Goal: Download file/media

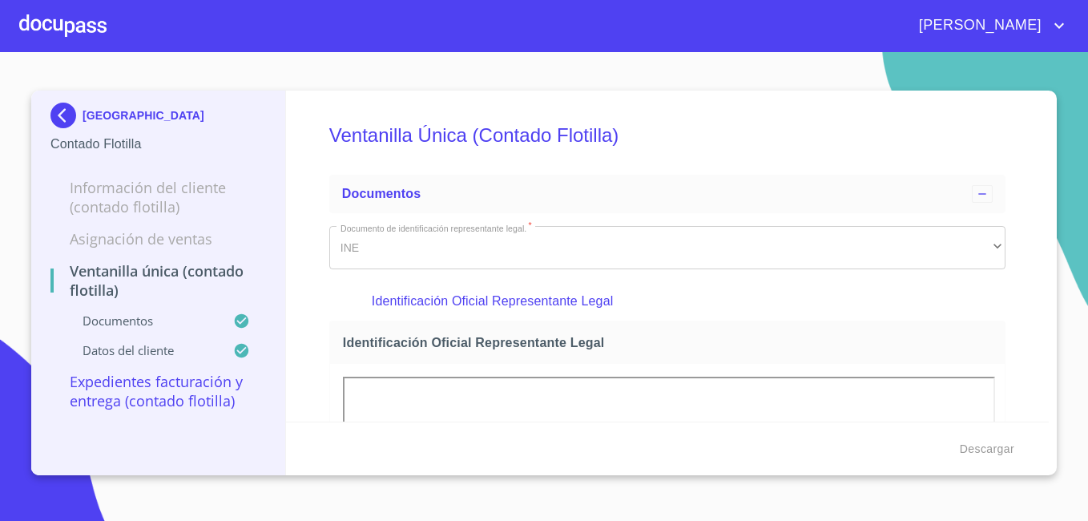
click at [65, 111] on img at bounding box center [66, 116] width 32 height 26
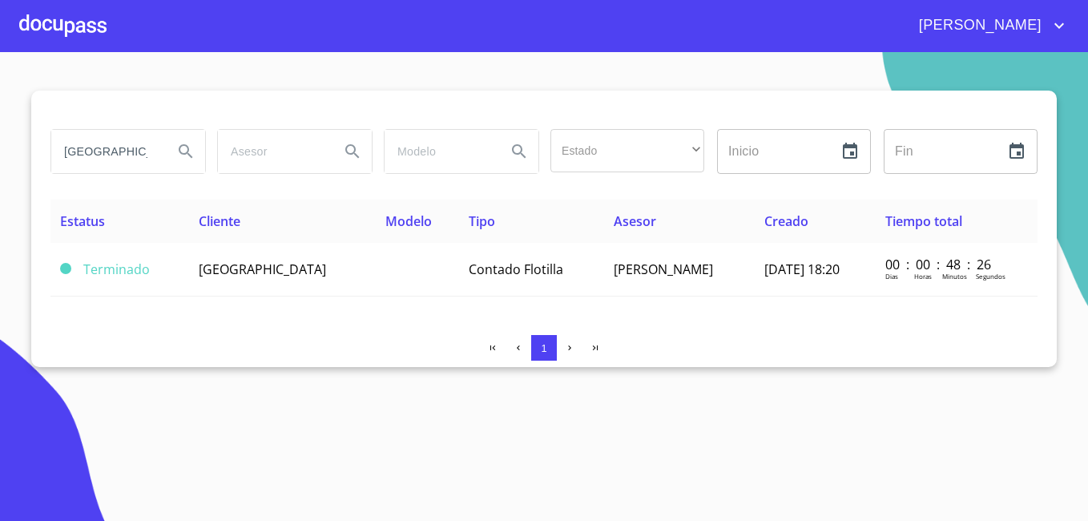
drag, startPoint x: 31, startPoint y: 139, endPoint x: -3, endPoint y: 137, distance: 34.5
click at [0, 137] on html "[PERSON_NAME] DE LA LUZ aeropuerto del bajio Estado ​ ​ Inicio ​ Fin ​ Estatus …" at bounding box center [544, 260] width 1088 height 521
type input "el bajio"
drag, startPoint x: 115, startPoint y: 150, endPoint x: 0, endPoint y: 132, distance: 116.0
click at [0, 139] on html "[PERSON_NAME] DE LA LUZ el bajio Estado ​ ​ Inicio ​ Fin ​ Estatus Cliente Mode…" at bounding box center [544, 260] width 1088 height 521
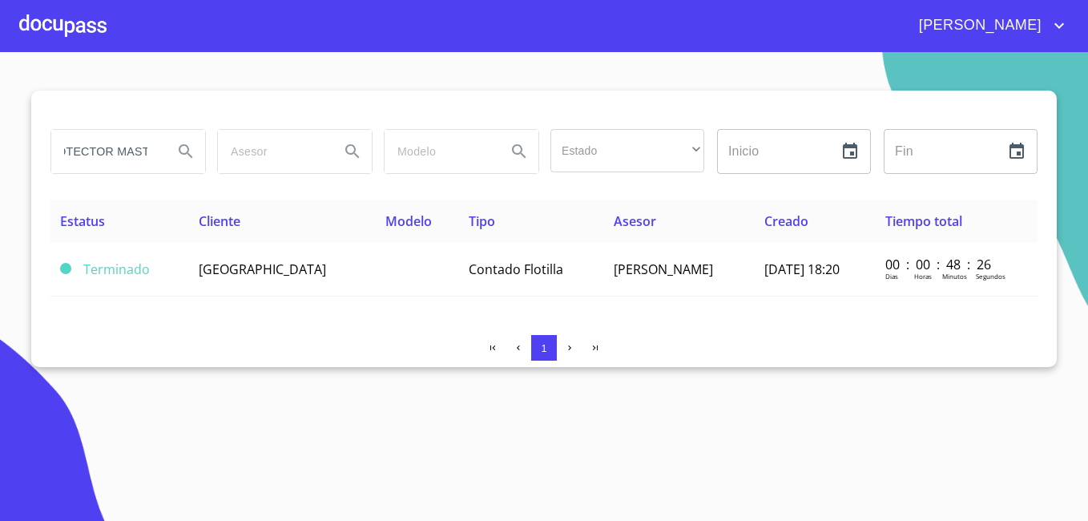
scroll to position [0, 30]
type input "PROTECTOR MASTER"
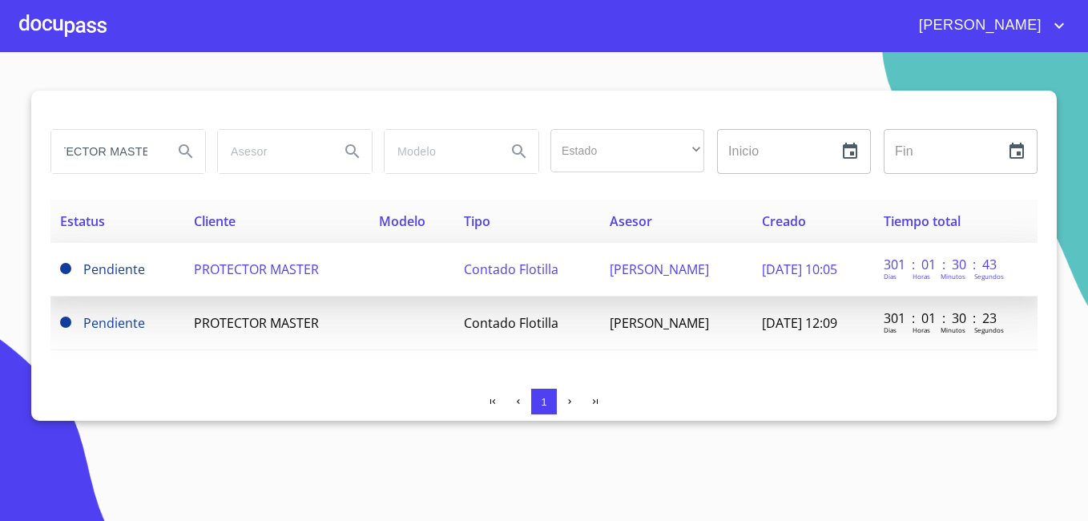
scroll to position [0, 0]
click at [251, 275] on span "PROTECTOR MASTER" at bounding box center [256, 269] width 125 height 18
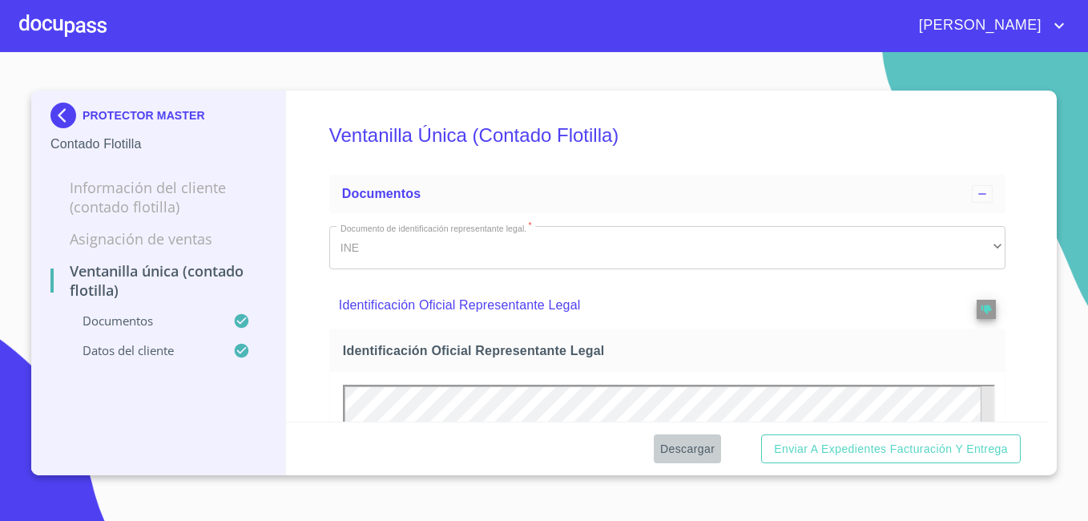
click at [698, 449] on span "Descargar" at bounding box center [687, 449] width 54 height 20
click at [58, 112] on img at bounding box center [66, 116] width 32 height 26
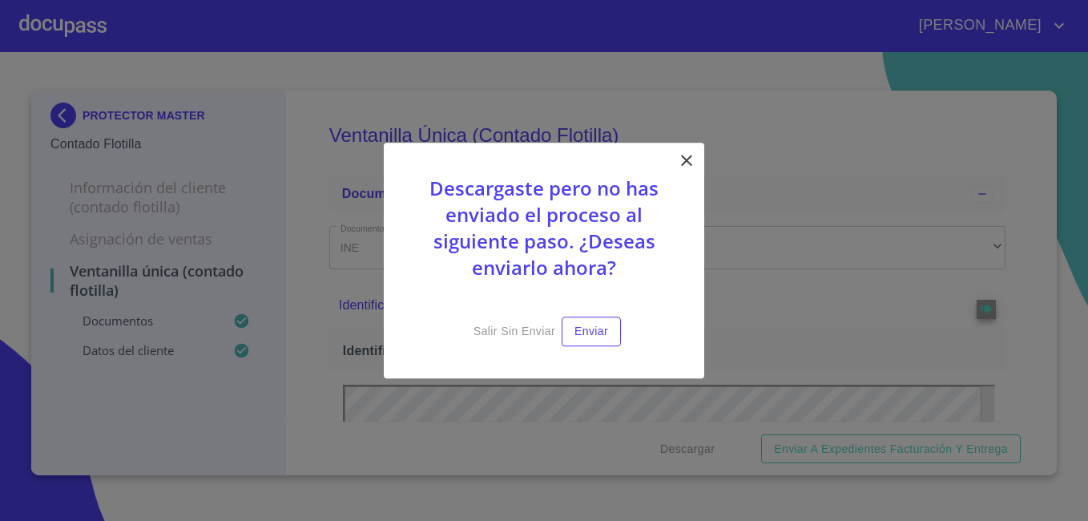
click at [691, 158] on icon at bounding box center [686, 160] width 19 height 19
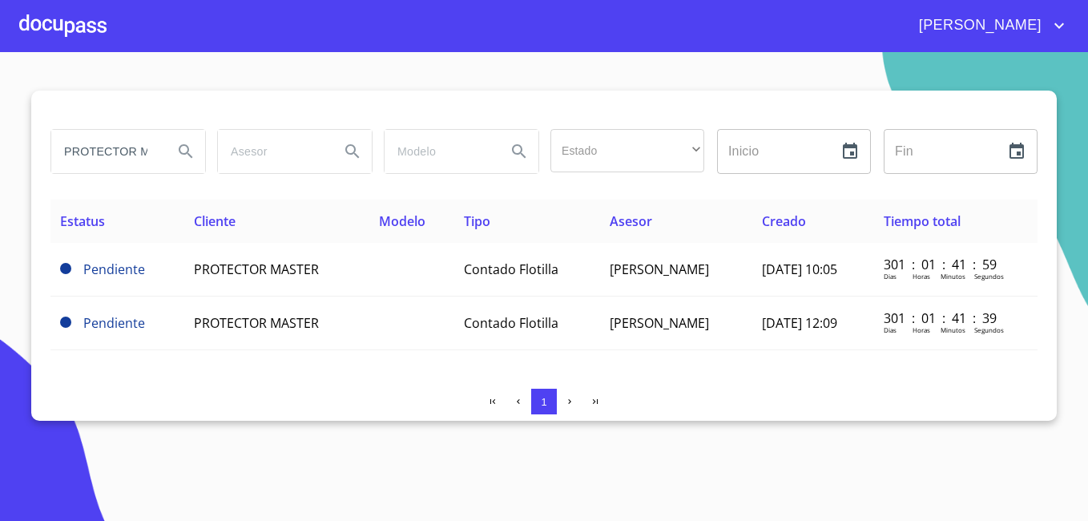
drag, startPoint x: 149, startPoint y: 149, endPoint x: -3, endPoint y: 136, distance: 152.8
click at [0, 136] on html "[PERSON_NAME] DE LA LUZ PROTECTOR MASTER Estado ​ ​ Inicio ​ Fin ​ Estatus Clie…" at bounding box center [544, 260] width 1088 height 521
click at [0, 147] on html "[PERSON_NAME] DE LA LUZ STER Estado ​ ​ Inicio ​ Fin ​ Estatus Cliente Modelo T…" at bounding box center [544, 260] width 1088 height 521
type input "PISOS PULIDOS"
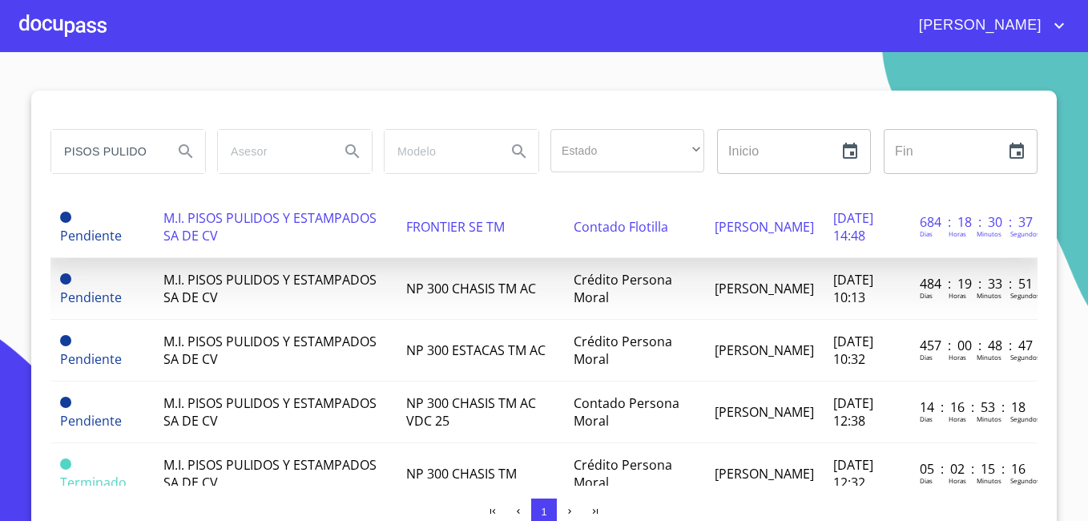
scroll to position [80, 0]
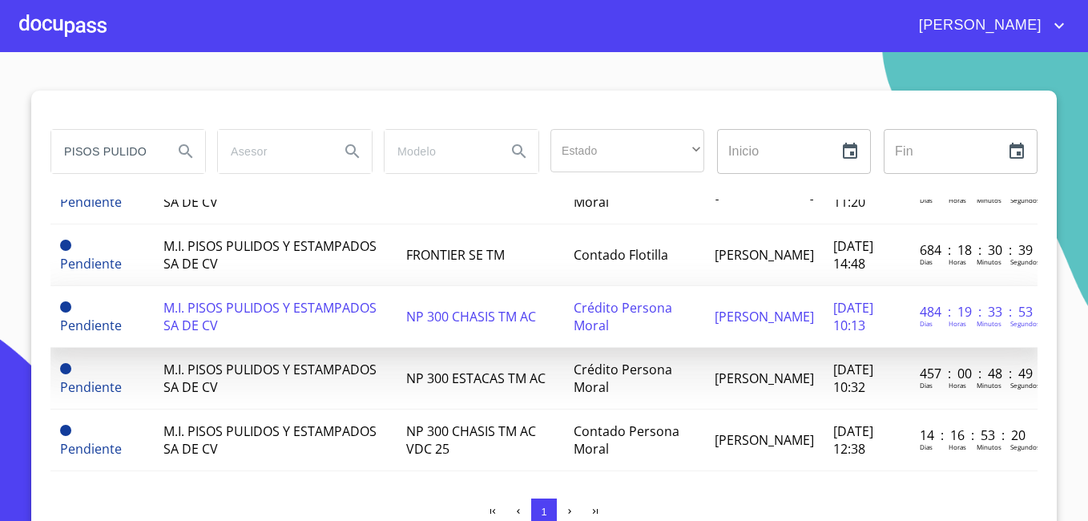
click at [237, 324] on span "M.I. PISOS PULIDOS Y ESTAMPADOS SA DE CV" at bounding box center [269, 316] width 213 height 35
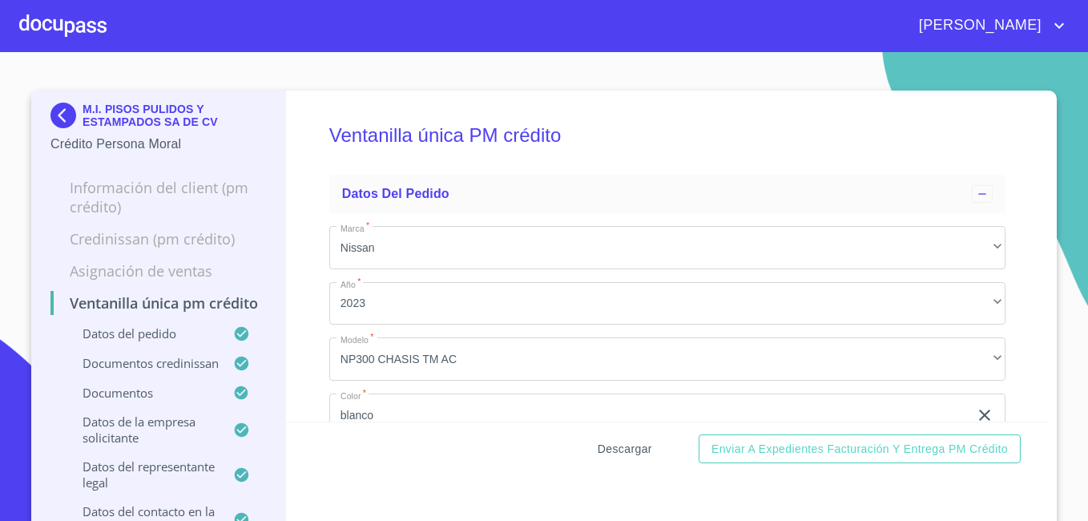
click at [620, 450] on span "Descargar" at bounding box center [625, 449] width 54 height 20
click at [50, 107] on img at bounding box center [66, 116] width 32 height 26
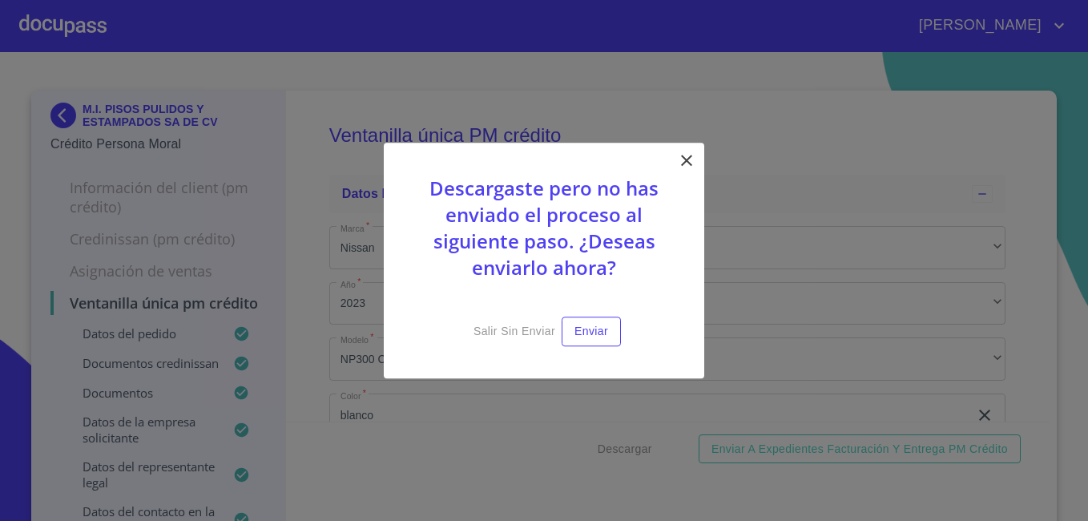
click at [695, 162] on icon at bounding box center [686, 160] width 19 height 19
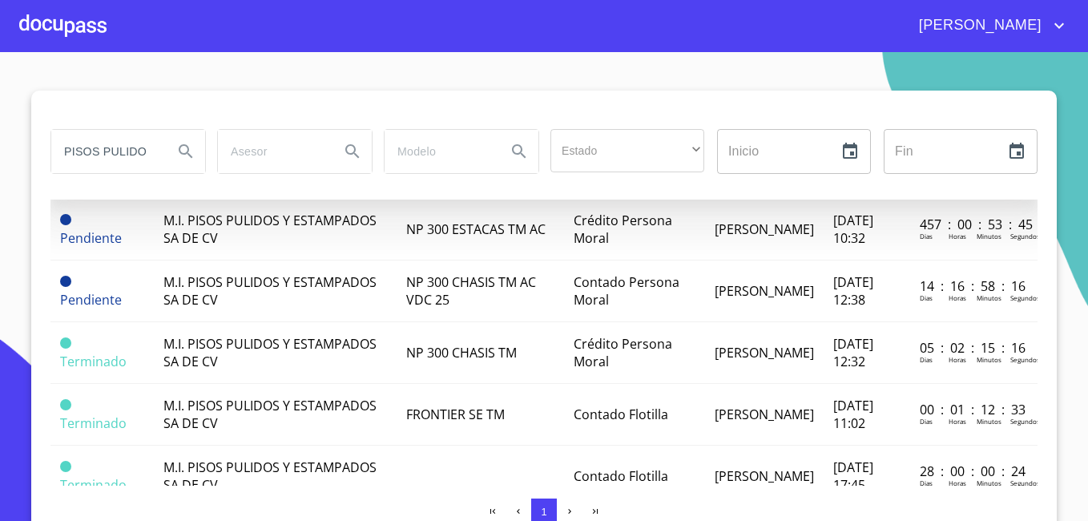
scroll to position [321, 0]
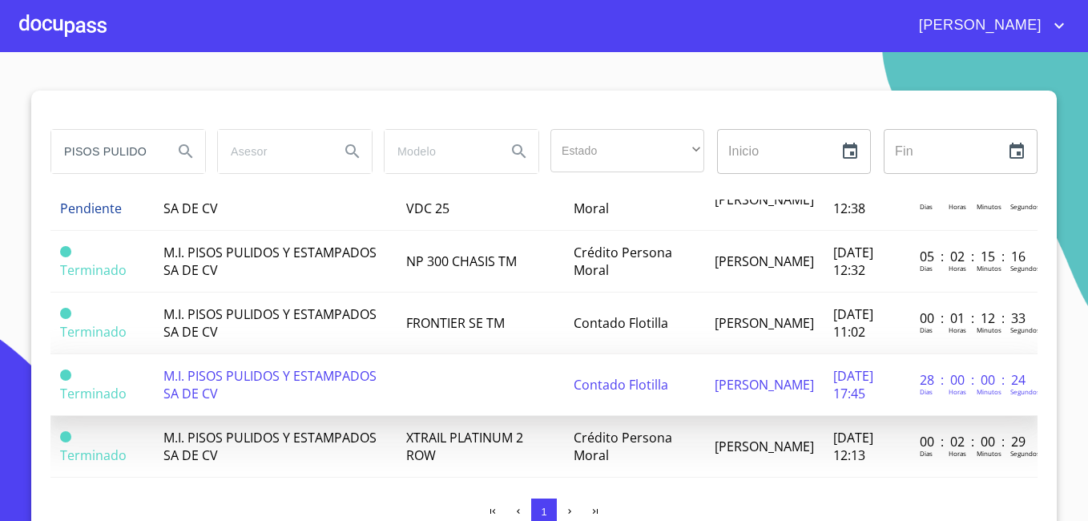
click at [212, 381] on span "M.I. PISOS PULIDOS Y ESTAMPADOS SA DE CV" at bounding box center [269, 384] width 213 height 35
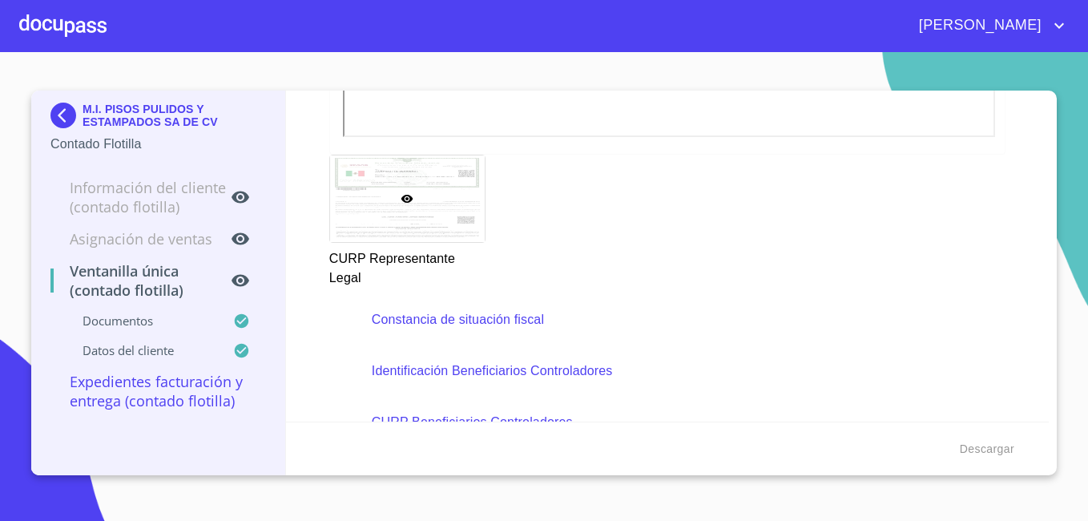
scroll to position [3446, 0]
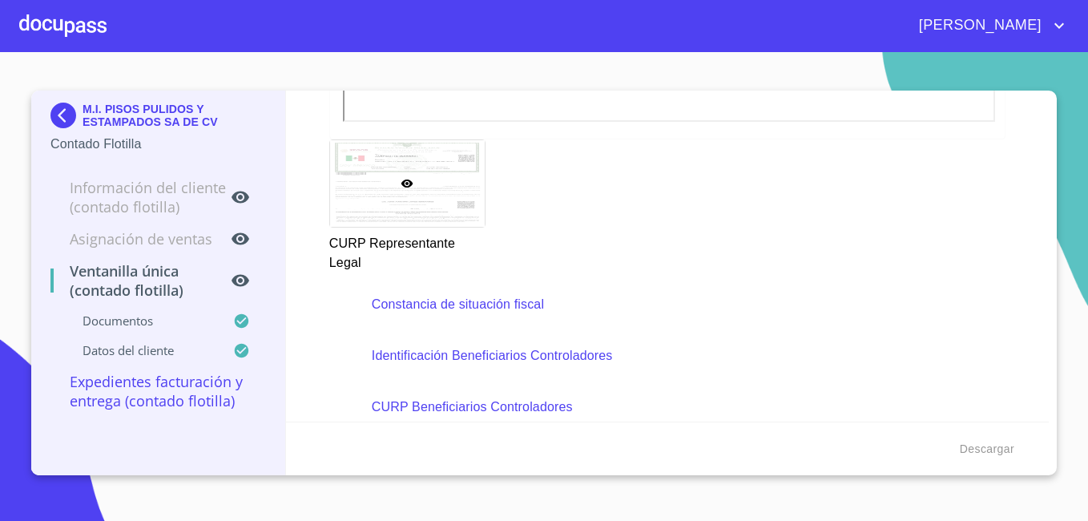
click at [69, 112] on img at bounding box center [66, 116] width 32 height 26
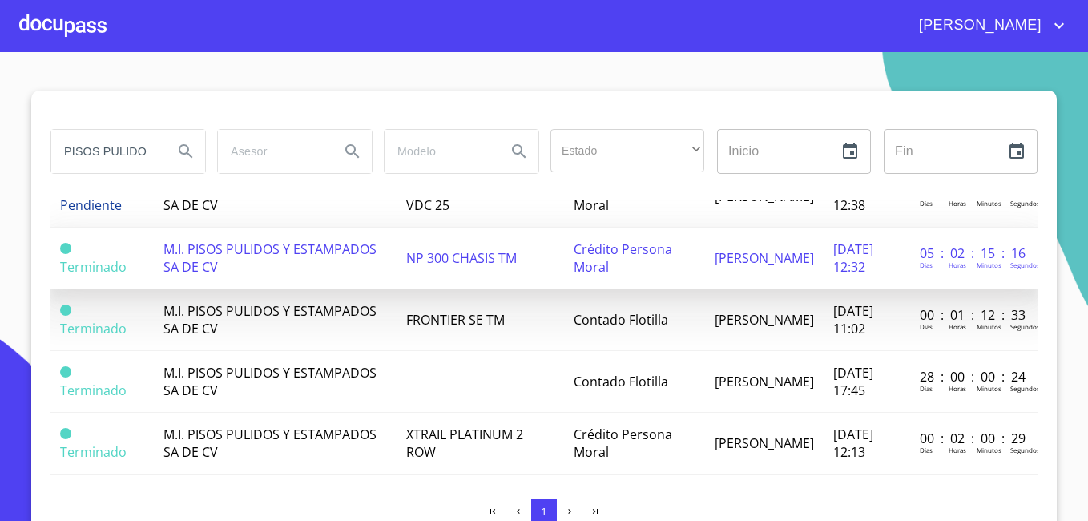
scroll to position [350, 0]
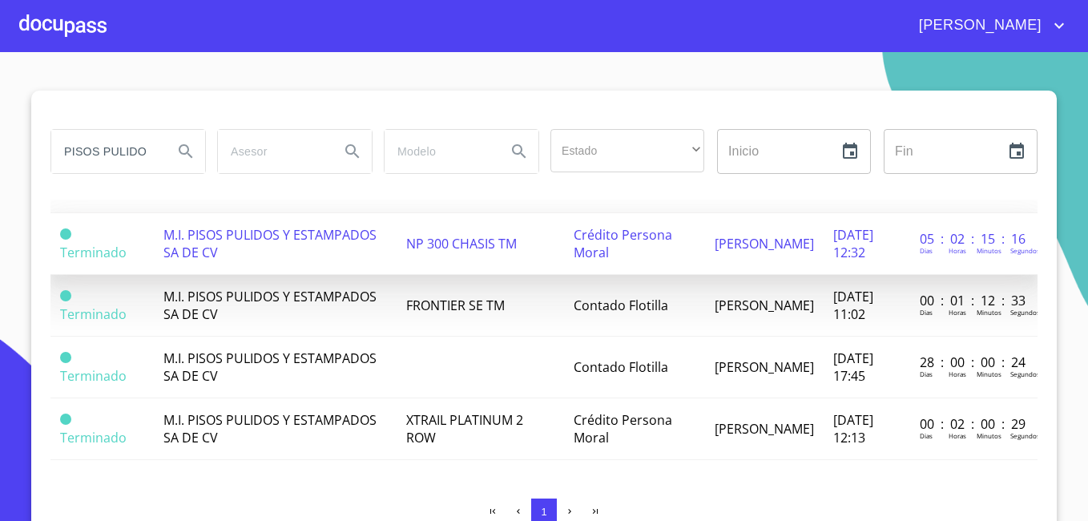
click at [243, 228] on span "M.I. PISOS PULIDOS Y ESTAMPADOS SA DE CV" at bounding box center [269, 243] width 213 height 35
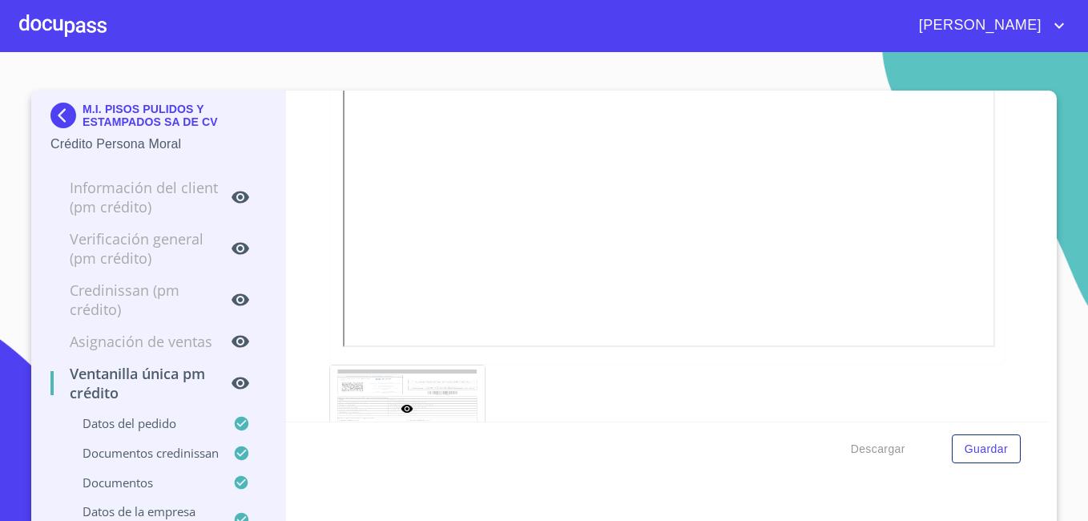
scroll to position [4408, 0]
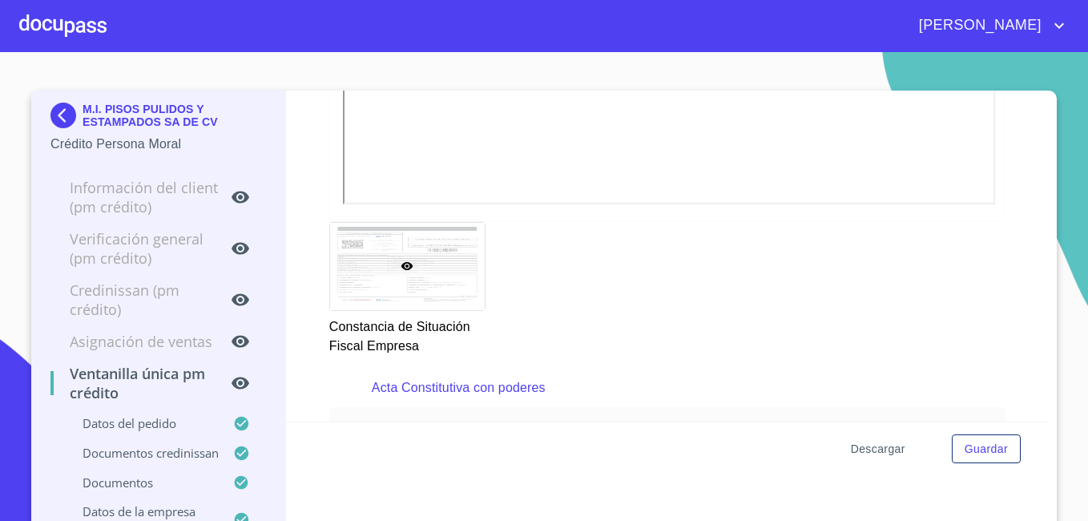
click at [874, 442] on span "Descargar" at bounding box center [878, 449] width 54 height 20
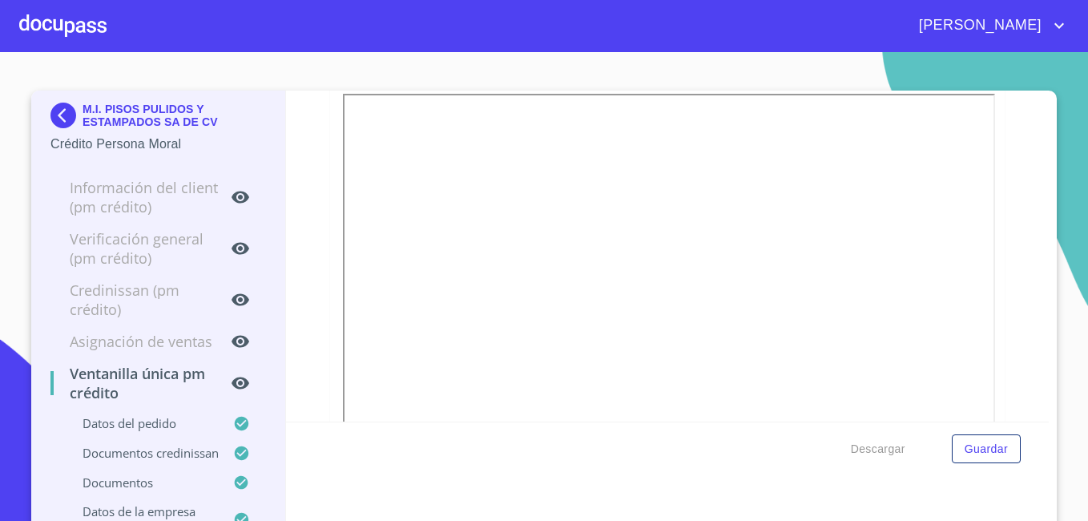
scroll to position [4809, 0]
click at [60, 111] on img at bounding box center [66, 116] width 32 height 26
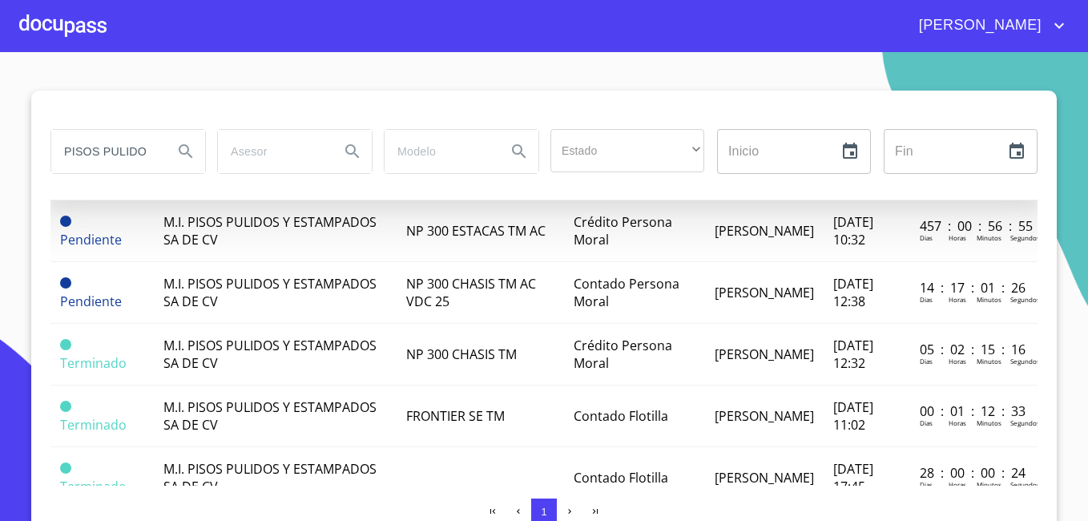
scroll to position [240, 0]
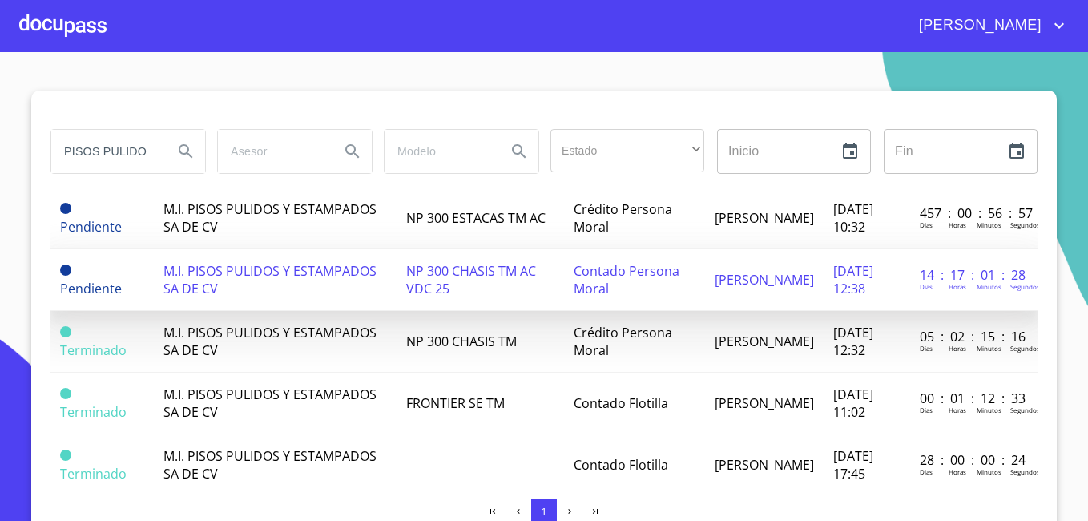
click at [239, 276] on span "M.I. PISOS PULIDOS Y ESTAMPADOS SA DE CV" at bounding box center [269, 279] width 213 height 35
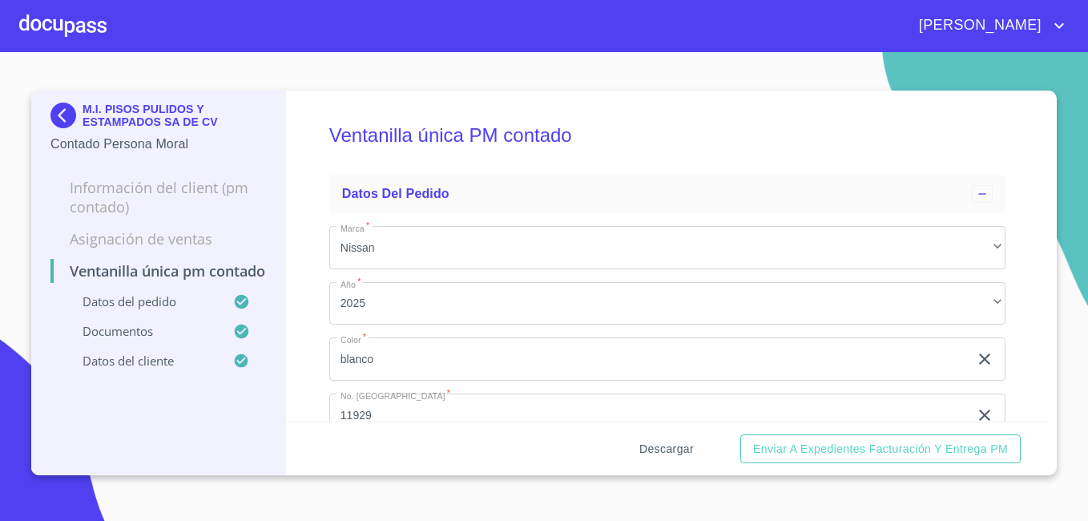
click at [677, 448] on span "Descargar" at bounding box center [667, 449] width 54 height 20
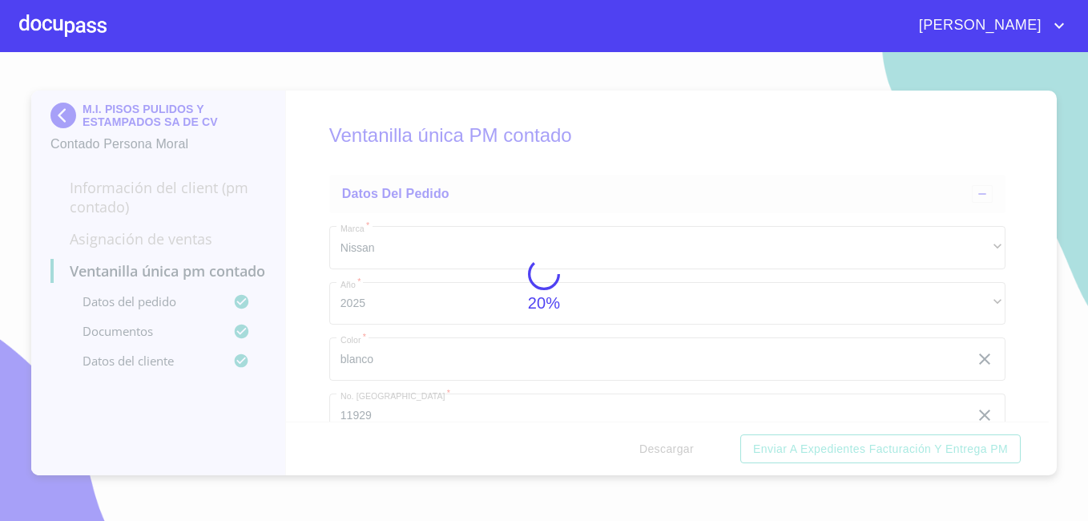
click at [463, 188] on div "20%" at bounding box center [544, 286] width 1088 height 469
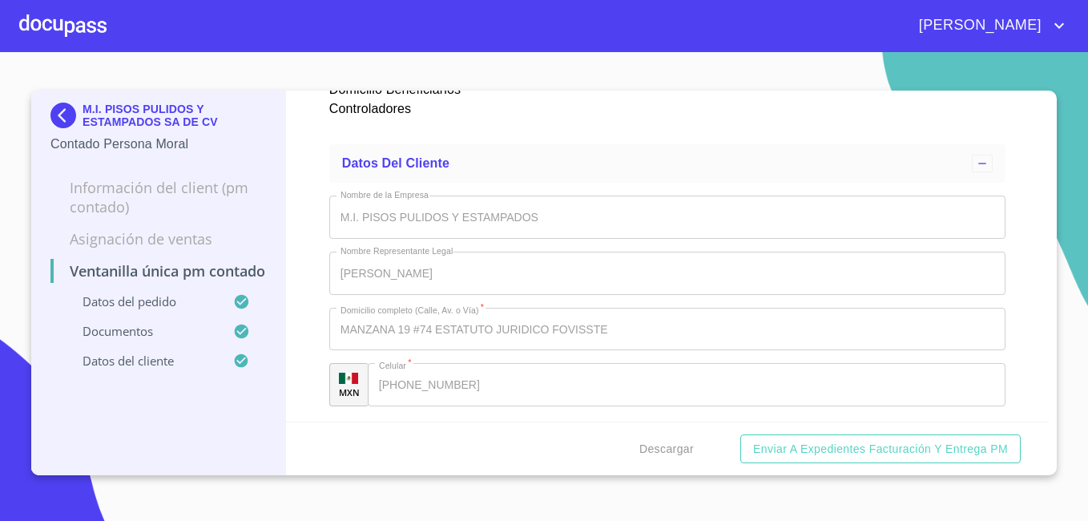
scroll to position [6837, 0]
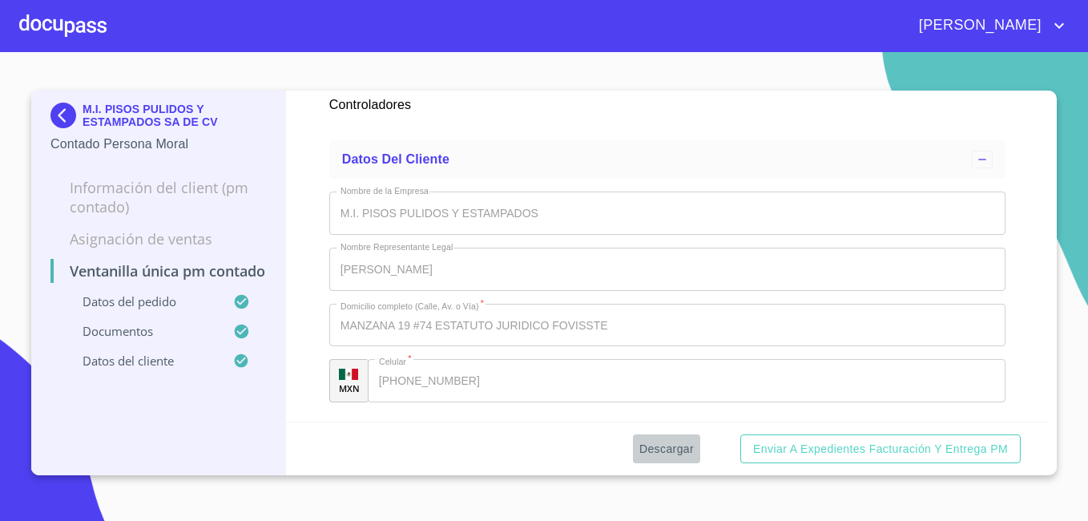
click at [677, 446] on span "Descargar" at bounding box center [667, 449] width 54 height 20
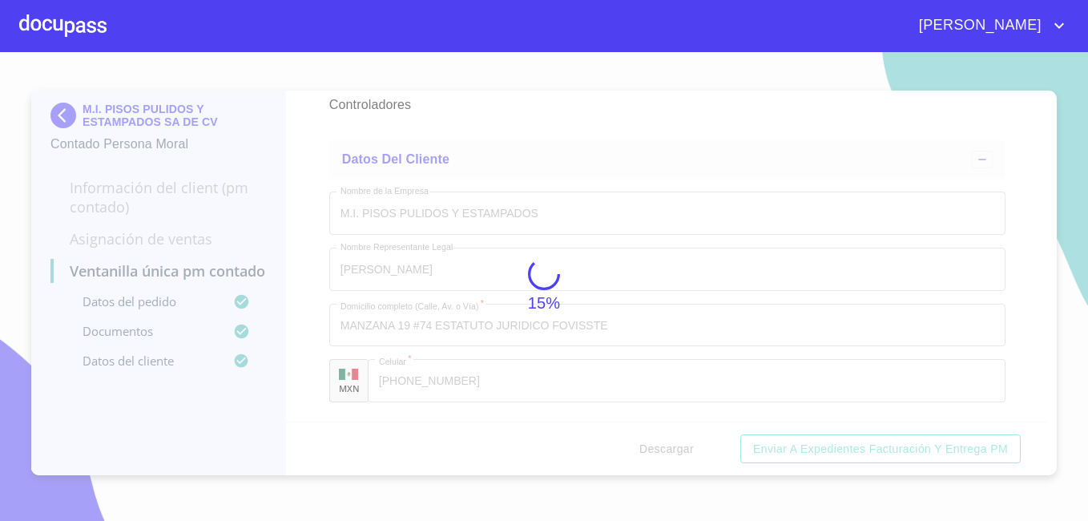
click at [61, 115] on div "15%" at bounding box center [544, 286] width 1088 height 469
click at [61, 110] on div "15%" at bounding box center [544, 286] width 1088 height 469
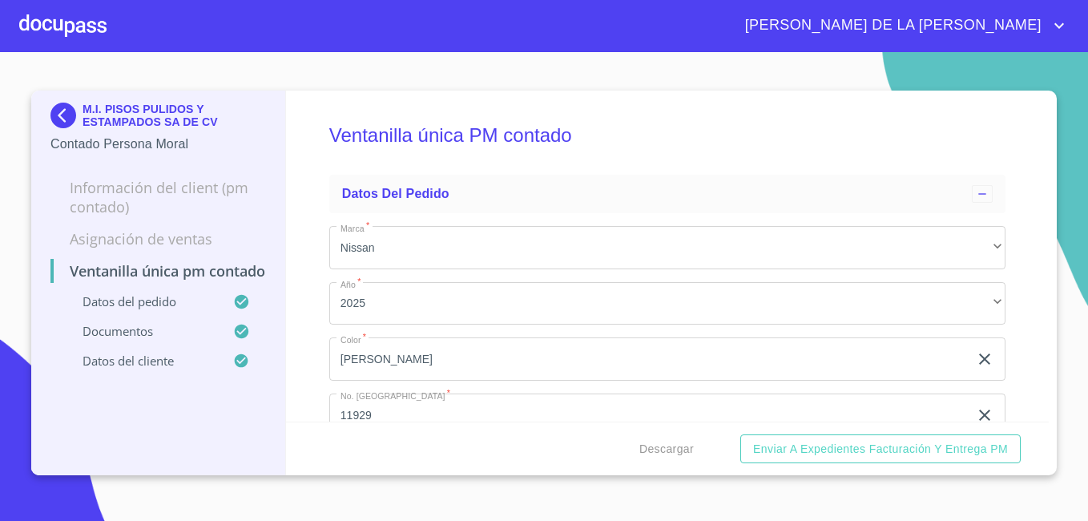
click at [60, 114] on img at bounding box center [66, 116] width 32 height 26
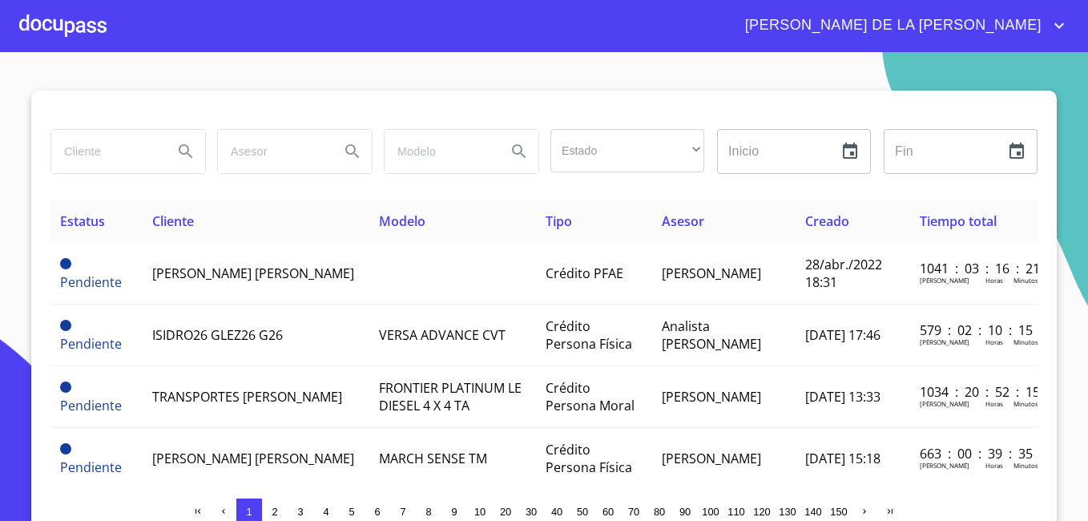
click at [115, 152] on input "search" at bounding box center [105, 151] width 109 height 43
type input "pulidos y estampados"
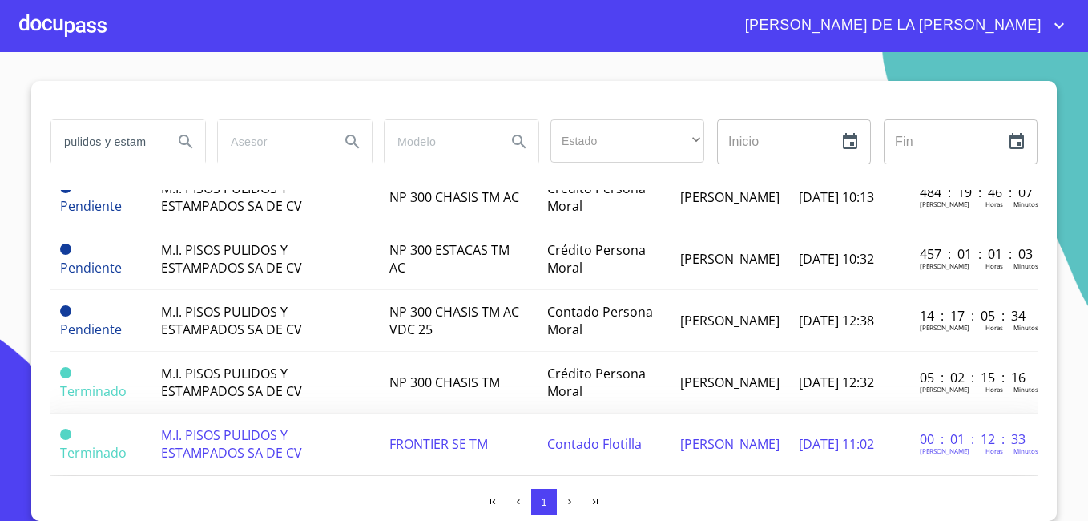
scroll to position [110, 0]
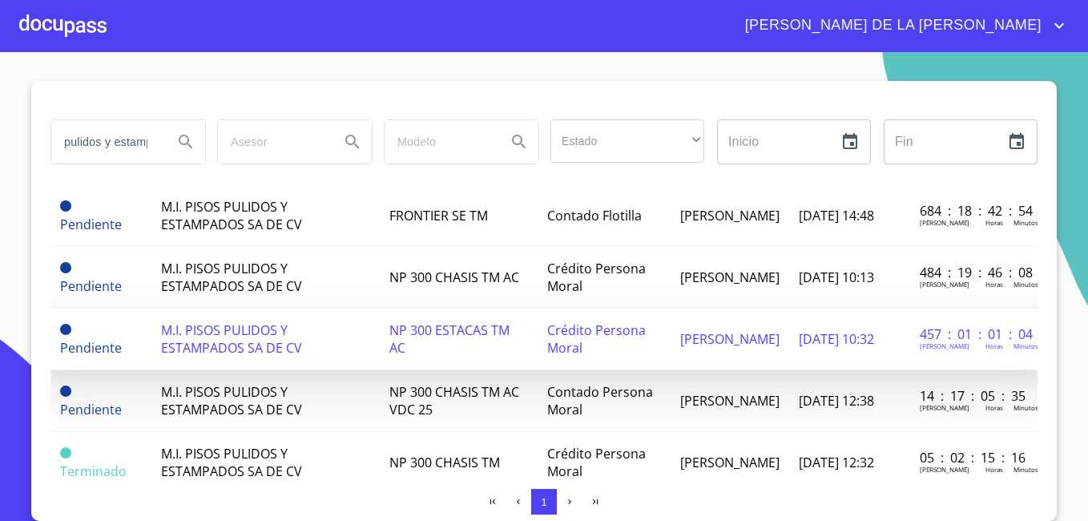
click at [242, 339] on span "M.I. PISOS PULIDOS Y ESTAMPADOS SA DE CV" at bounding box center [231, 338] width 141 height 35
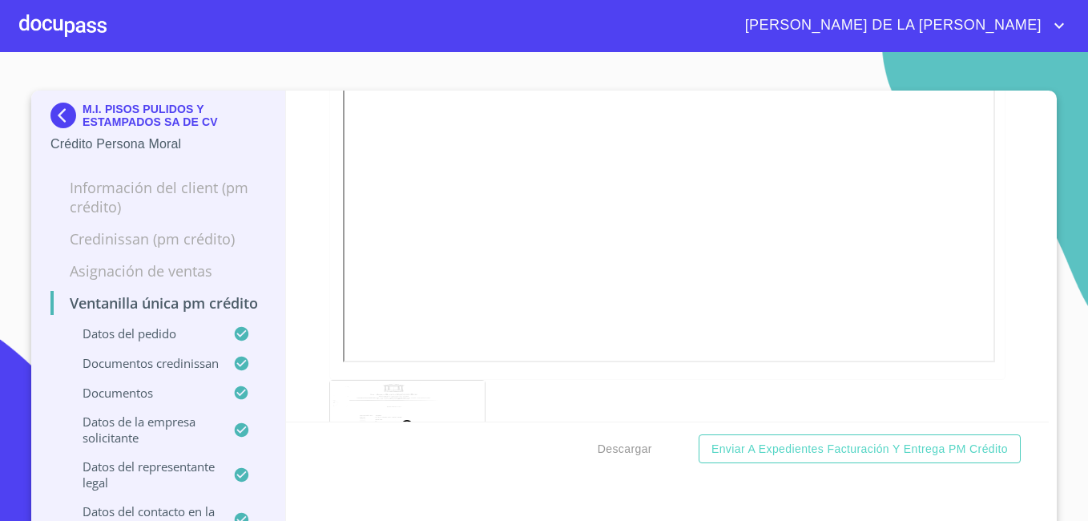
scroll to position [4167, 0]
click at [54, 112] on img at bounding box center [66, 116] width 32 height 26
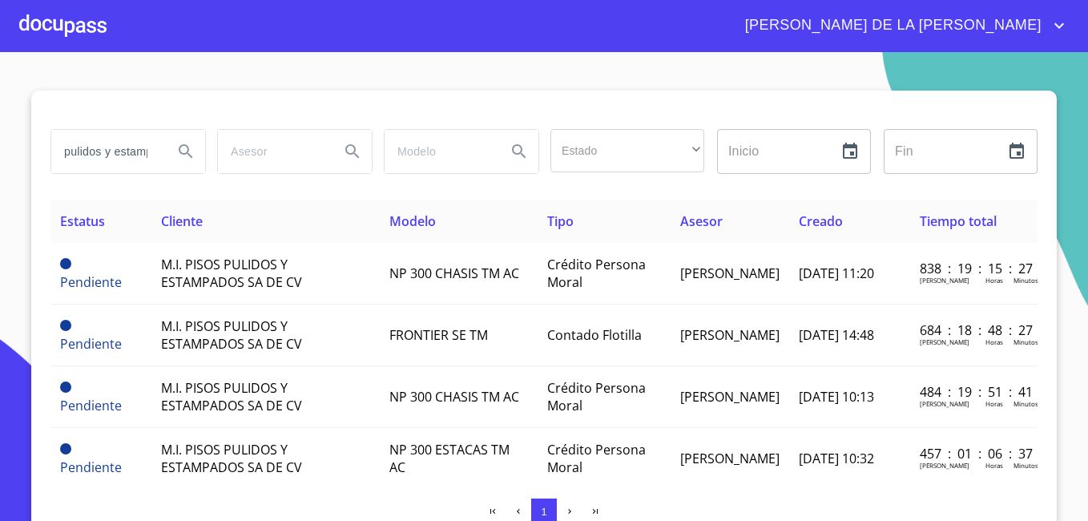
drag, startPoint x: 123, startPoint y: 151, endPoint x: -3, endPoint y: 146, distance: 125.9
click at [0, 146] on html "MARÍA DE LA LUZ pulidos y estampados Estado ​ ​ Inicio ​ Fin ​ Estatus Cliente …" at bounding box center [544, 260] width 1088 height 521
type input "ampados"
drag, startPoint x: 117, startPoint y: 151, endPoint x: -3, endPoint y: 111, distance: 126.7
click at [0, 111] on html "MARÍA DE LA LUZ ampados Estado ​ ​ Inicio ​ Fin ​ Estatus Cliente Modelo Tipo A…" at bounding box center [544, 260] width 1088 height 521
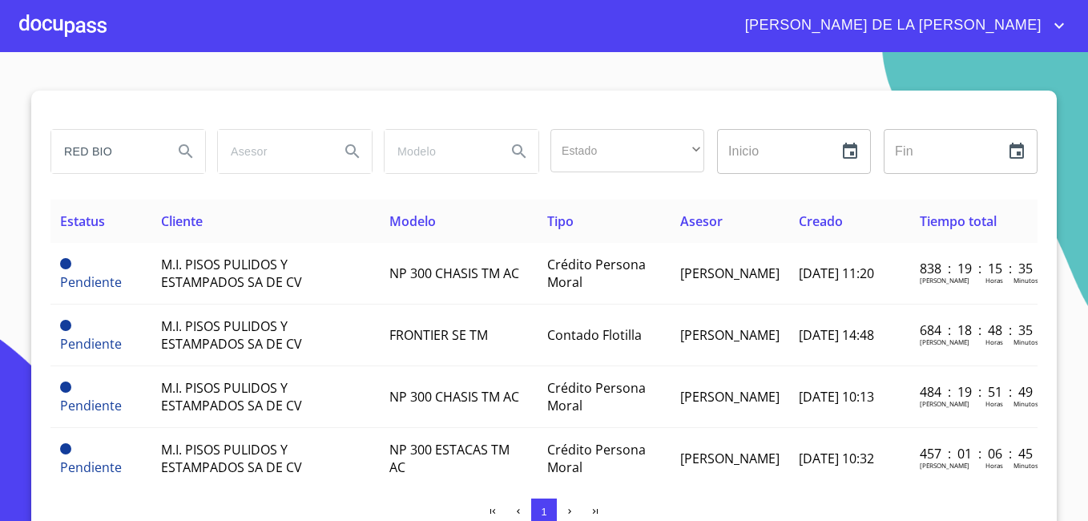
type input "RED BIO"
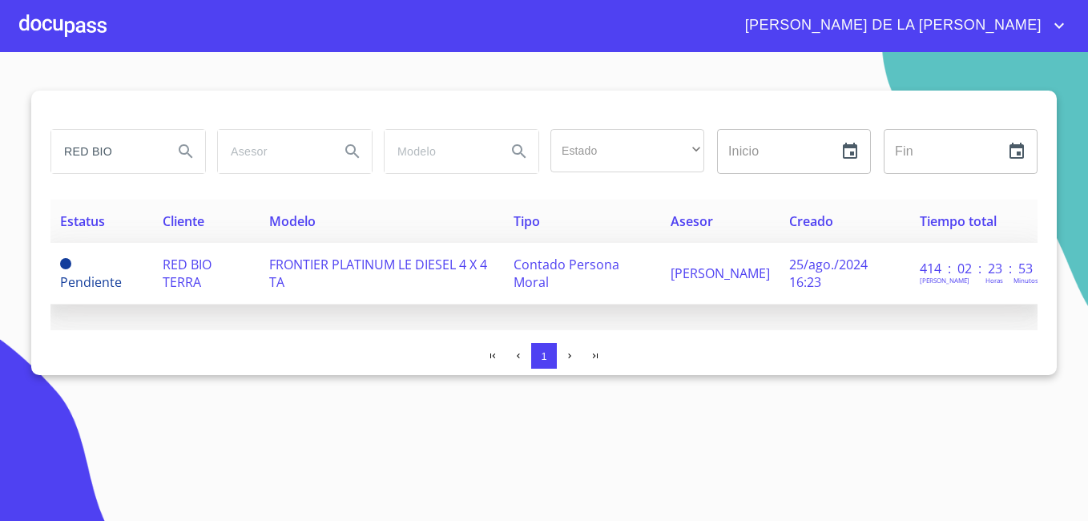
click at [185, 265] on span "RED BIO TERRA" at bounding box center [187, 273] width 49 height 35
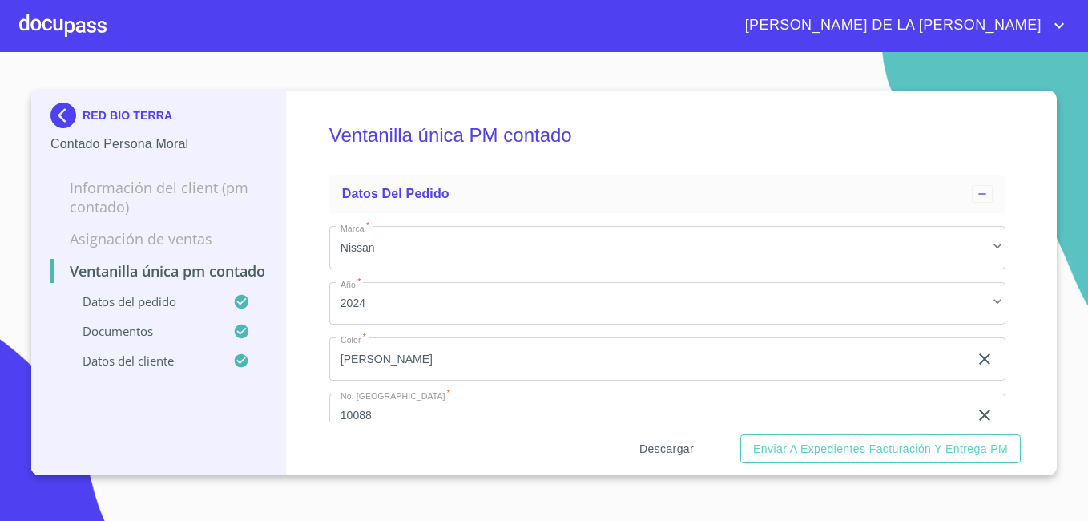
click at [671, 443] on span "Descargar" at bounding box center [667, 449] width 54 height 20
